Goal: Task Accomplishment & Management: Use online tool/utility

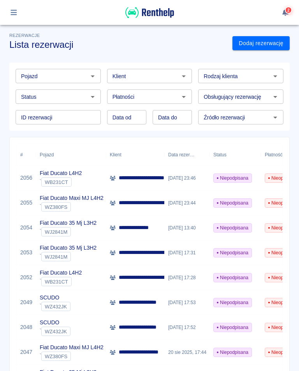
click at [62, 279] on div "WB231CT" at bounding box center [56, 281] width 30 height 9
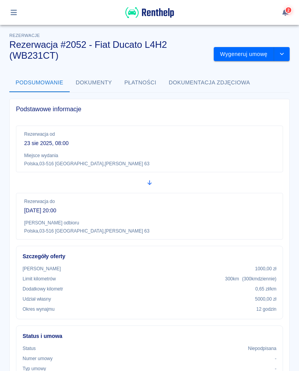
click at [256, 53] on button "Wygeneruj umowę" at bounding box center [244, 54] width 60 height 14
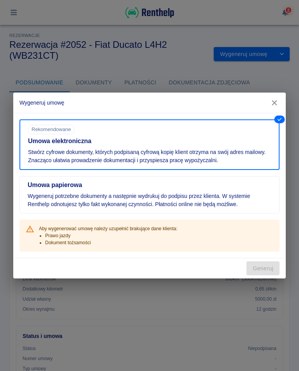
click at [255, 51] on div "Wygeneruj umowę Umowa elektroniczna Rekomendowane Stwórz cyfrowe dokumenty, któ…" at bounding box center [149, 185] width 299 height 371
click at [279, 101] on icon "button" at bounding box center [274, 103] width 10 height 8
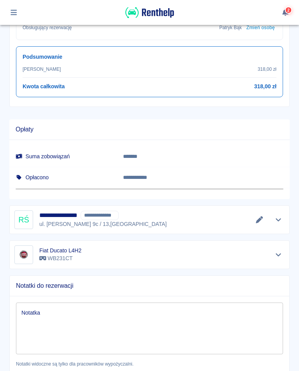
scroll to position [375, 0]
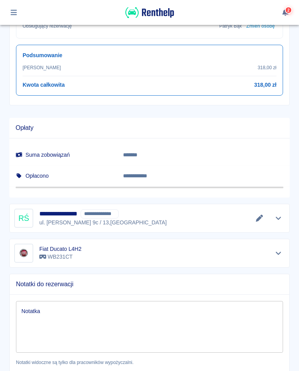
click at [259, 217] on icon "Edytuj dane" at bounding box center [259, 218] width 7 height 7
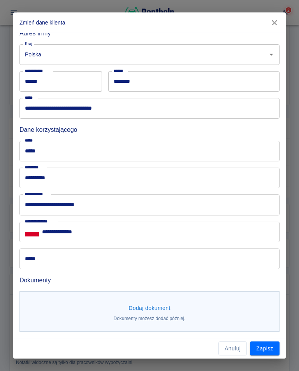
scroll to position [179, 0]
click at [156, 308] on button "Dodaj dokument" at bounding box center [149, 308] width 48 height 14
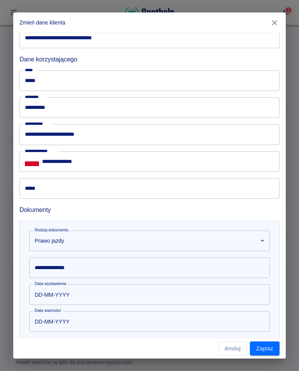
scroll to position [250, 0]
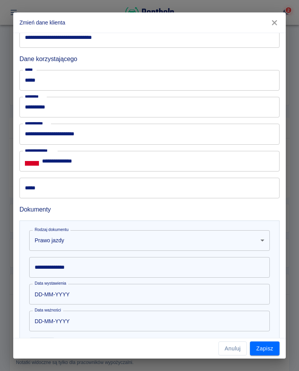
click at [65, 270] on div "**********" at bounding box center [149, 267] width 240 height 21
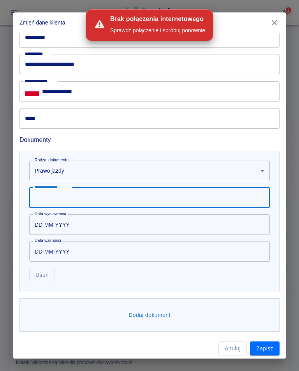
scroll to position [319, 0]
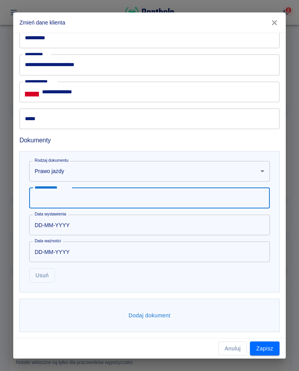
click at [49, 117] on input "*****" at bounding box center [149, 119] width 260 height 21
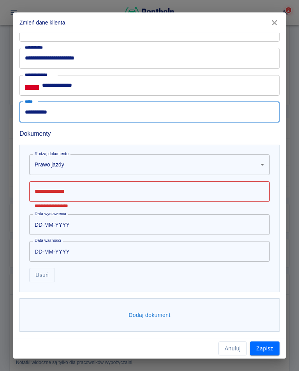
scroll to position [325, 0]
type input "**********"
click at [64, 193] on div "**********" at bounding box center [149, 195] width 240 height 27
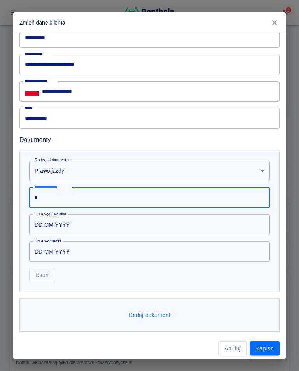
scroll to position [319, 0]
type input "**********"
click at [63, 224] on input "DD-MM-YYYY" at bounding box center [146, 225] width 235 height 21
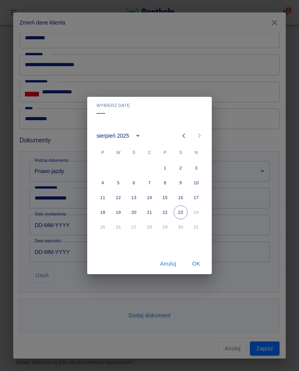
click at [135, 132] on icon "calendar view is open, switch to year view" at bounding box center [137, 135] width 9 height 9
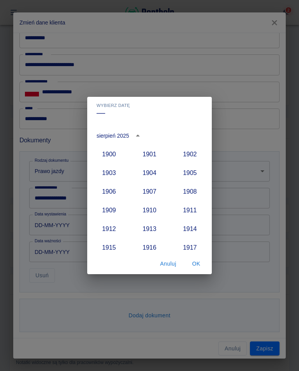
scroll to position [720, 0]
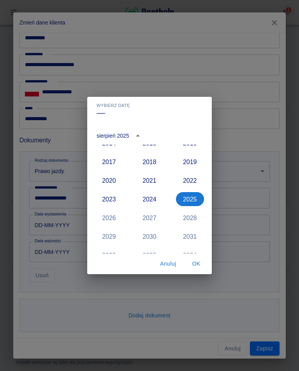
click at [153, 220] on div "2027" at bounding box center [149, 217] width 40 height 19
click at [149, 219] on div "2027" at bounding box center [149, 217] width 40 height 19
click at [149, 221] on div "2027" at bounding box center [149, 217] width 40 height 19
click at [147, 219] on div "2027" at bounding box center [149, 217] width 40 height 19
click at [151, 220] on div "2027" at bounding box center [149, 217] width 40 height 19
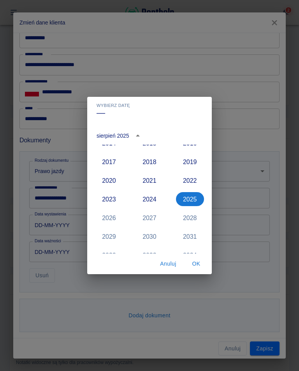
click at [168, 270] on button "Anuluj" at bounding box center [168, 264] width 25 height 14
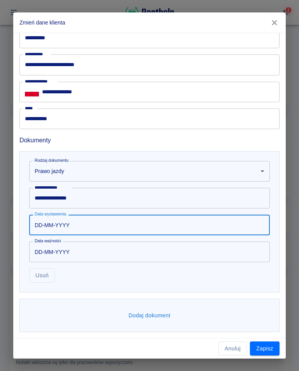
click at [76, 226] on input "DD-MM-YYYY" at bounding box center [146, 225] width 235 height 21
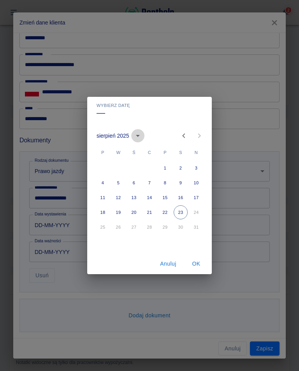
click at [142, 135] on icon "calendar view is open, switch to year view" at bounding box center [137, 135] width 9 height 9
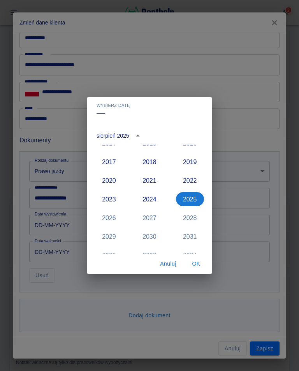
click at [149, 217] on div "2027" at bounding box center [149, 217] width 40 height 19
click at [151, 219] on div "2027" at bounding box center [149, 217] width 40 height 19
click at [298, 350] on div "Wybierz datę –– [DATE] 1900 1901 1902 1903 1904 1905 1906 1907 1908 1909 1910 1…" at bounding box center [149, 185] width 299 height 371
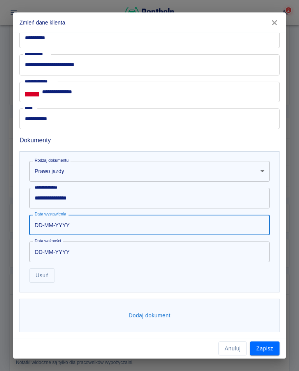
click at [75, 228] on input "DD-MM-YYYY" at bounding box center [146, 225] width 235 height 21
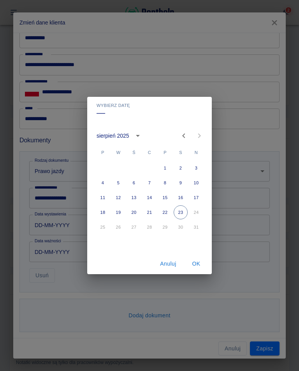
click at [140, 135] on icon "calendar view is open, switch to year view" at bounding box center [137, 135] width 9 height 9
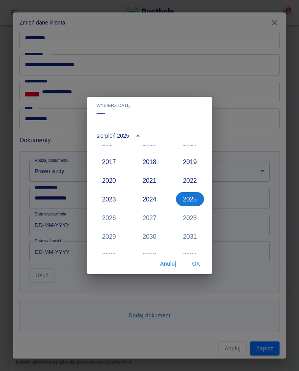
click at [150, 220] on div "2027" at bounding box center [149, 217] width 40 height 19
click at [151, 217] on div "2027" at bounding box center [149, 217] width 40 height 19
click at [191, 163] on button "2019" at bounding box center [190, 162] width 28 height 14
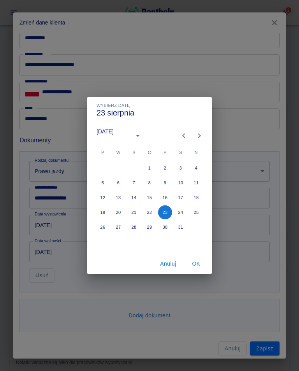
type input "[DATE]"
click at [127, 132] on icon "calendar view is open, switch to year view" at bounding box center [122, 135] width 9 height 9
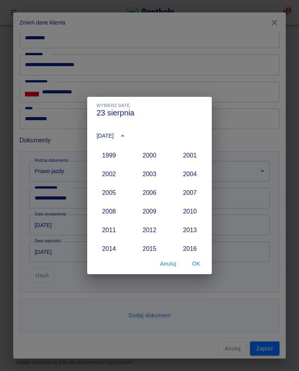
scroll to position [621, 0]
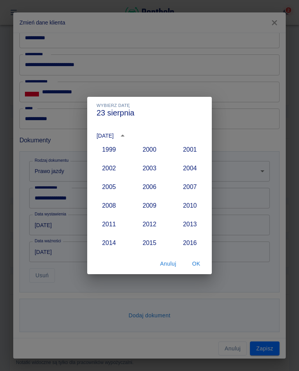
click at [195, 263] on button "OK" at bounding box center [196, 264] width 25 height 14
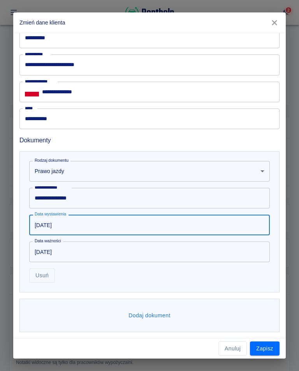
click at [65, 225] on input "[DATE]" at bounding box center [146, 225] width 235 height 21
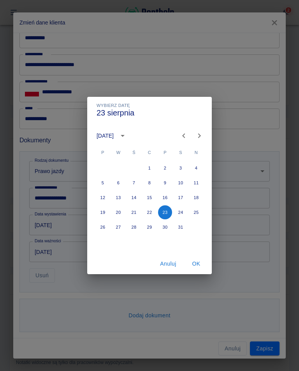
click at [199, 135] on icon "Next month" at bounding box center [199, 135] width 3 height 5
click at [202, 135] on icon "Next month" at bounding box center [198, 135] width 9 height 9
click at [200, 135] on icon "Next month" at bounding box center [198, 135] width 9 height 9
click at [199, 135] on icon "Next month" at bounding box center [199, 135] width 3 height 5
click at [101, 183] on button "2" at bounding box center [103, 183] width 14 height 14
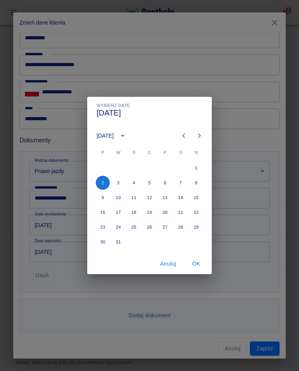
type input "[DATE]"
click at [200, 261] on button "OK" at bounding box center [196, 264] width 25 height 14
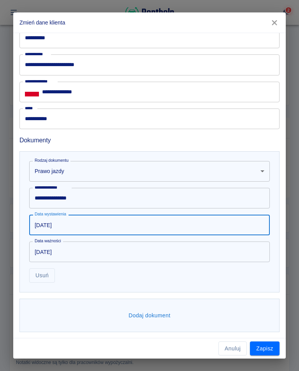
click at [263, 347] on button "Zapisz" at bounding box center [265, 349] width 30 height 14
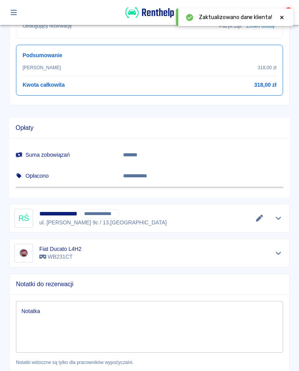
click at [256, 217] on icon "Edytuj dane" at bounding box center [259, 218] width 9 height 7
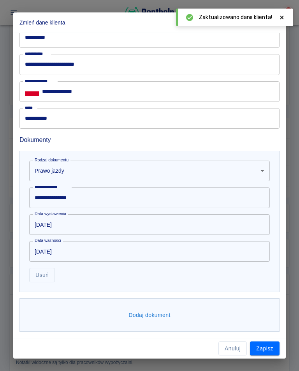
scroll to position [319, 0]
click at [160, 309] on button "Dodaj dokument" at bounding box center [149, 315] width 48 height 14
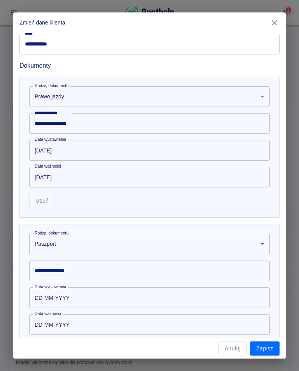
scroll to position [401, 0]
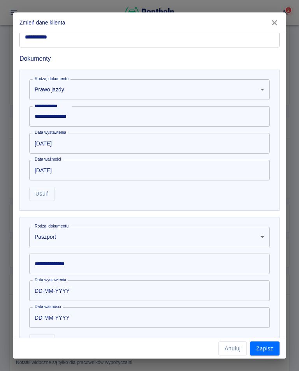
click at [51, 236] on body "**********" at bounding box center [149, 185] width 299 height 371
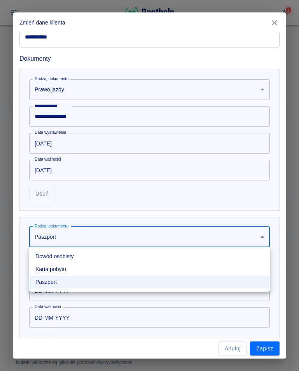
click at [67, 258] on li "Dowód osobisty" at bounding box center [149, 256] width 240 height 13
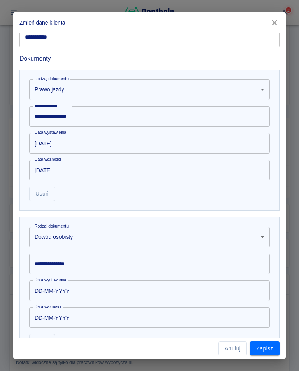
click at [78, 263] on div "**********" at bounding box center [149, 264] width 240 height 21
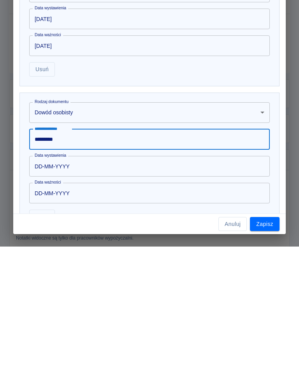
type input "*********"
click at [85, 280] on input "DD-MM-YYYY" at bounding box center [146, 290] width 235 height 21
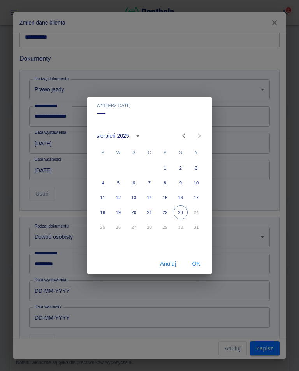
click at [138, 140] on icon "calendar view is open, switch to year view" at bounding box center [137, 135] width 9 height 9
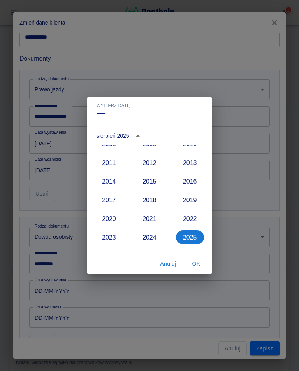
scroll to position [683, 0]
click at [151, 185] on button "2015" at bounding box center [149, 181] width 28 height 14
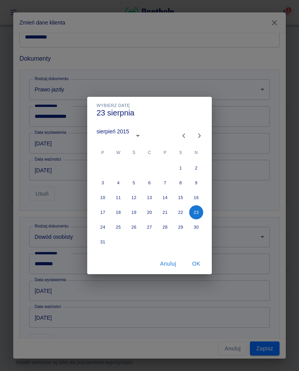
type input "[DATE]"
click at [202, 137] on icon "Next month" at bounding box center [198, 135] width 9 height 9
click at [102, 230] on button "28" at bounding box center [103, 227] width 14 height 14
type input "[DATE]"
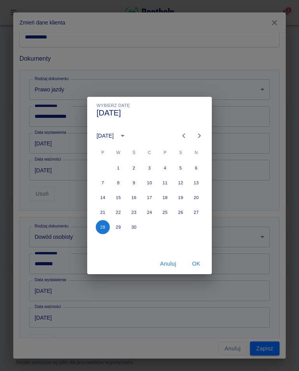
type input "[DATE]"
click at [119, 228] on button "29" at bounding box center [118, 227] width 14 height 14
type input "[DATE]"
click at [197, 264] on button "OK" at bounding box center [196, 264] width 25 height 14
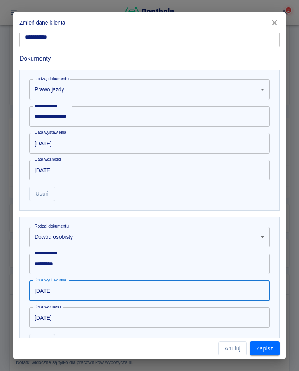
click at [268, 352] on button "Zapisz" at bounding box center [265, 349] width 30 height 14
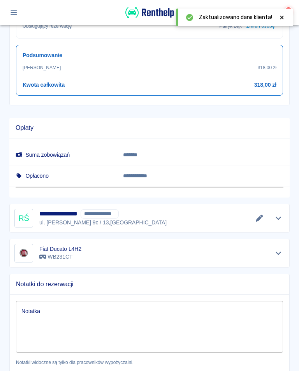
click at [282, 15] on icon at bounding box center [281, 17] width 7 height 5
click at [260, 218] on icon "Edytuj dane" at bounding box center [259, 218] width 9 height 7
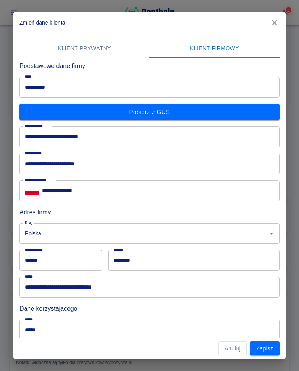
click at [270, 23] on icon "button" at bounding box center [274, 23] width 10 height 8
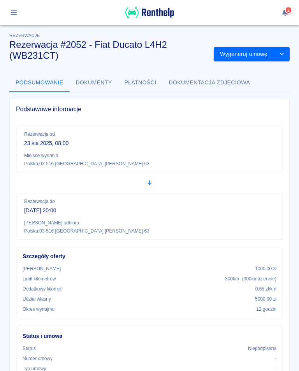
scroll to position [0, 0]
click at [240, 47] on button "Wygeneruj umowę" at bounding box center [244, 54] width 60 height 14
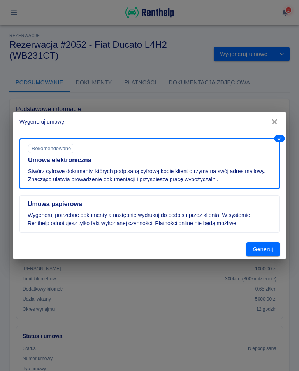
click at [263, 246] on button "Generuj" at bounding box center [262, 249] width 33 height 14
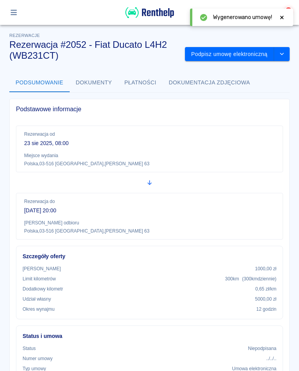
click at [242, 47] on button "Podpisz umowę elektroniczną" at bounding box center [229, 54] width 89 height 14
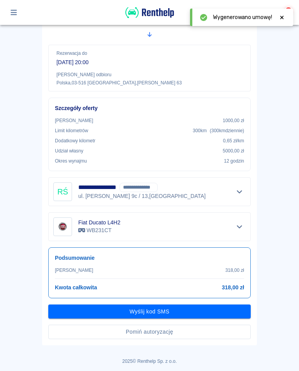
scroll to position [124, 0]
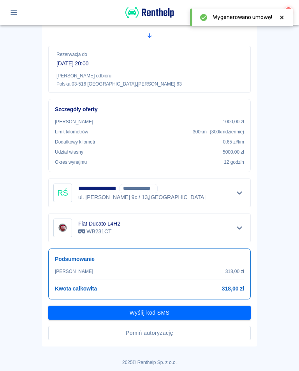
click at [154, 314] on button "Wyślij kod SMS" at bounding box center [149, 313] width 202 height 14
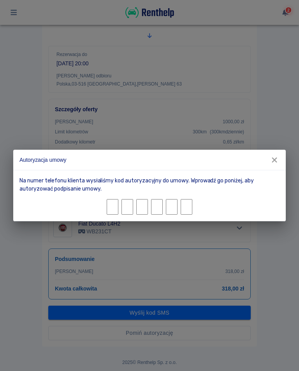
click at [114, 203] on input "Character 1." at bounding box center [113, 207] width 12 height 16
type input "0"
type input "4"
type input "7"
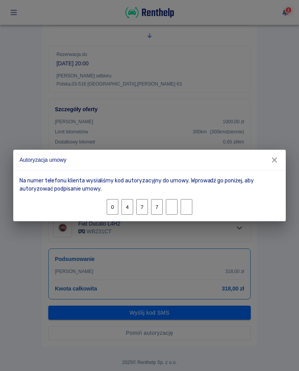
type input "8"
type input "6"
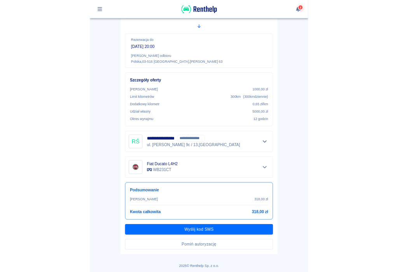
scroll to position [104, 0]
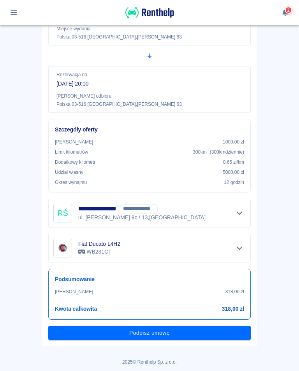
click at [156, 329] on button "Podpisz umowę" at bounding box center [149, 333] width 202 height 14
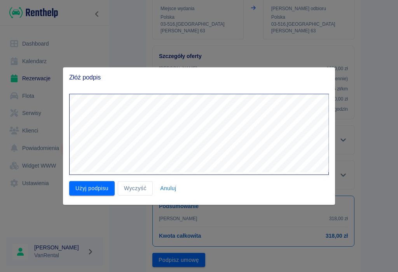
click at [89, 186] on button "Użyj podpisu" at bounding box center [92, 188] width 46 height 14
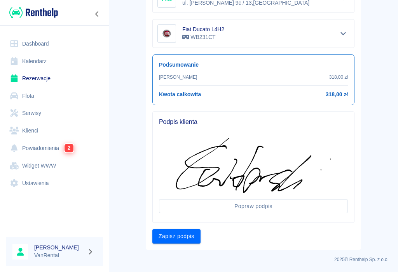
scroll to position [245, 0]
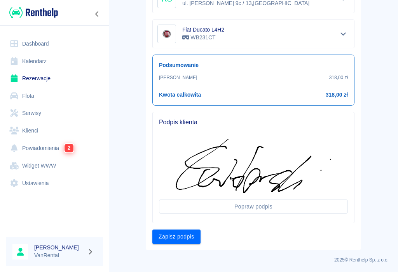
click at [175, 240] on button "Zapisz podpis" at bounding box center [176, 236] width 48 height 14
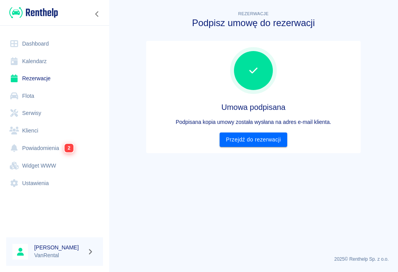
click at [259, 141] on link "Przejdź do rezerwacji" at bounding box center [253, 139] width 67 height 14
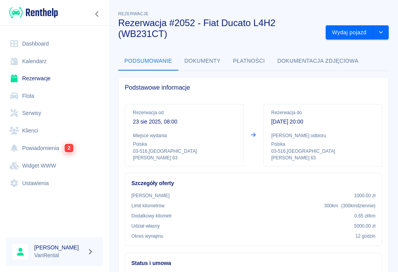
click at [298, 36] on button "Wydaj pojazd" at bounding box center [349, 32] width 47 height 14
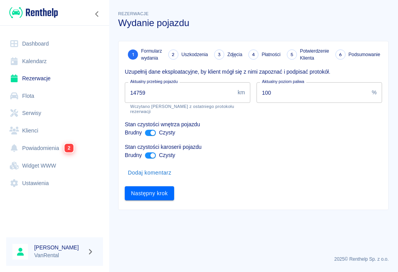
click at [154, 93] on input "14759" at bounding box center [180, 92] width 110 height 21
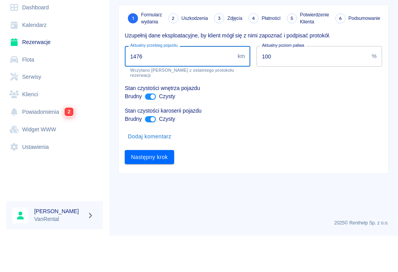
type input "14768"
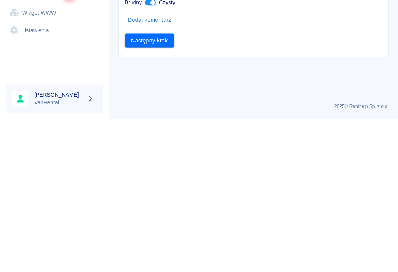
click at [149, 186] on button "Następny krok" at bounding box center [149, 193] width 49 height 14
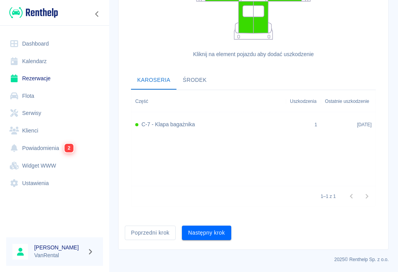
scroll to position [217, 0]
click at [203, 235] on button "Następny krok" at bounding box center [206, 232] width 49 height 14
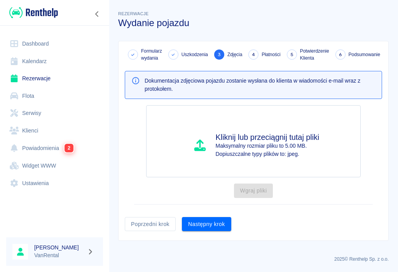
click at [208, 227] on button "Następny krok" at bounding box center [206, 224] width 49 height 14
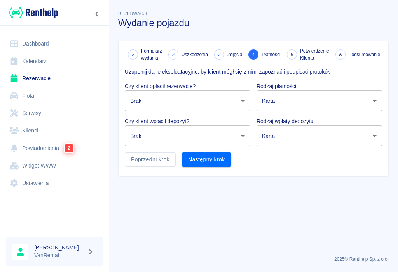
click at [244, 102] on body "Używamy plików Cookies, by zapewnić Ci najlepsze możliwe doświadczenie. Aby dow…" at bounding box center [199, 136] width 398 height 272
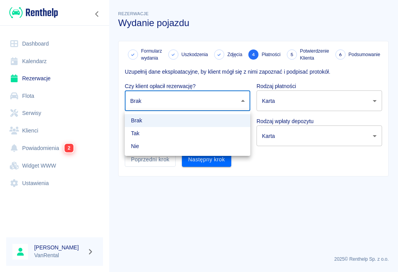
click at [134, 130] on li "Tak" at bounding box center [188, 133] width 126 height 13
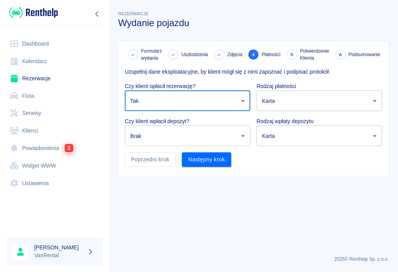
type input "true"
click at [242, 138] on body "Używamy plików Cookies, by zapewnić Ci najlepsze możliwe doświadczenie. Aby dow…" at bounding box center [199, 136] width 398 height 272
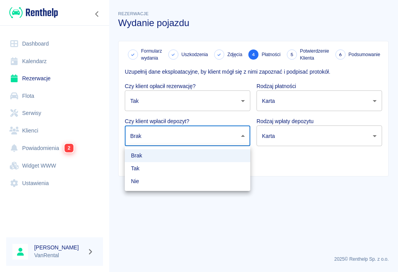
click at [138, 169] on li "Tak" at bounding box center [188, 168] width 126 height 13
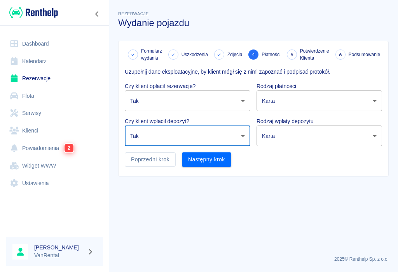
type input "true"
click at [298, 100] on body "Używamy plików Cookies, by zapewnić Ci najlepsze możliwe doświadczenie. Aby dow…" at bounding box center [199, 136] width 398 height 272
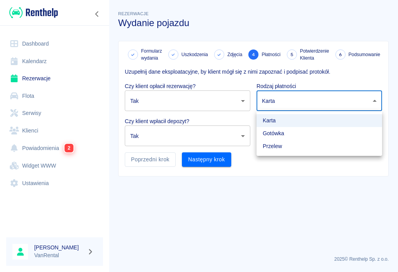
click at [279, 149] on li "Przelew" at bounding box center [320, 146] width 126 height 13
type input "bank_transfer"
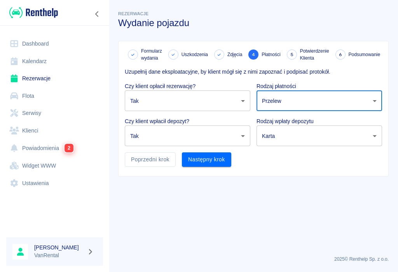
click at [298, 134] on body "Używamy plików Cookies, by zapewnić Ci najlepsze możliwe doświadczenie. Aby dow…" at bounding box center [199, 136] width 398 height 272
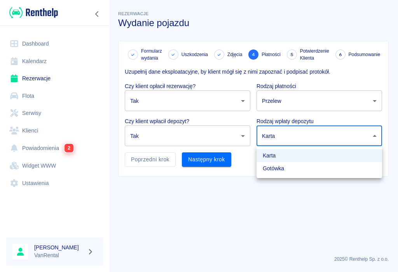
click at [276, 170] on li "Gotówka" at bounding box center [320, 168] width 126 height 13
type input "cash"
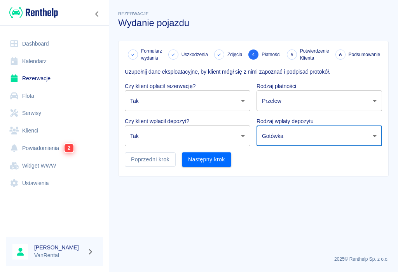
click at [207, 162] on button "Następny krok" at bounding box center [206, 159] width 49 height 14
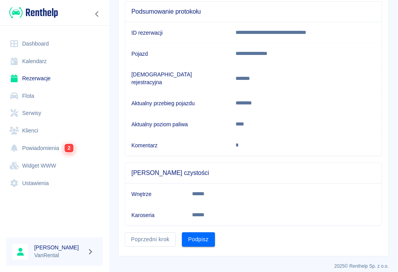
scroll to position [80, 0]
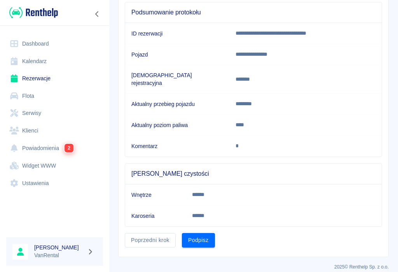
click at [200, 236] on button "Podpisz" at bounding box center [198, 240] width 33 height 14
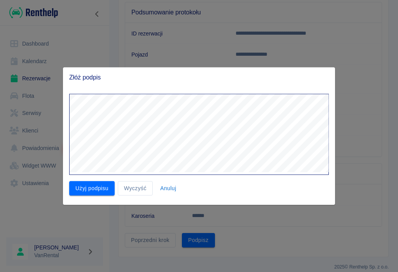
click at [90, 185] on button "Użyj podpisu" at bounding box center [92, 188] width 46 height 14
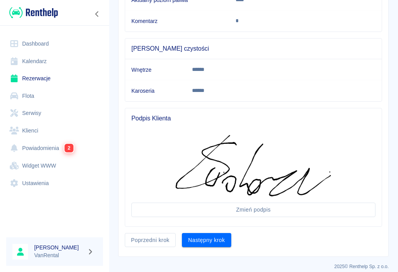
scroll to position [205, 0]
click at [211, 233] on button "Następny krok" at bounding box center [206, 240] width 49 height 14
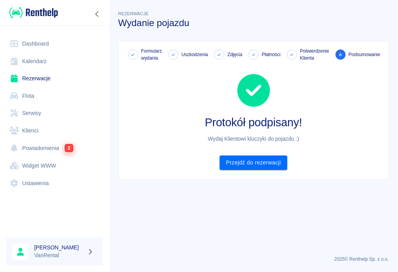
scroll to position [0, 0]
